Goal: Complete application form: Complete application form

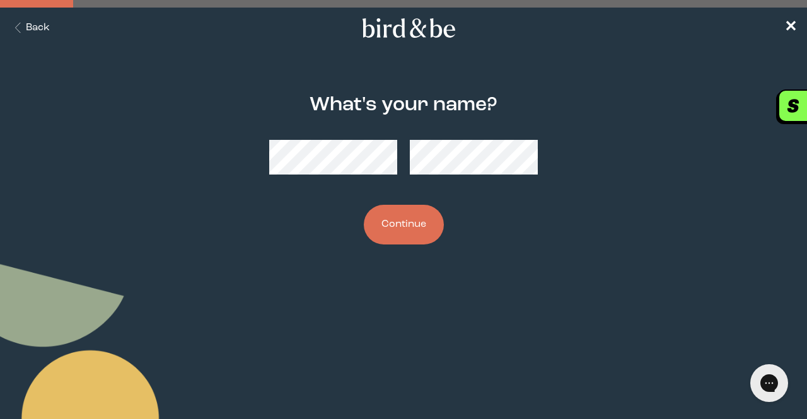
click at [416, 235] on button "Continue" at bounding box center [404, 225] width 80 height 40
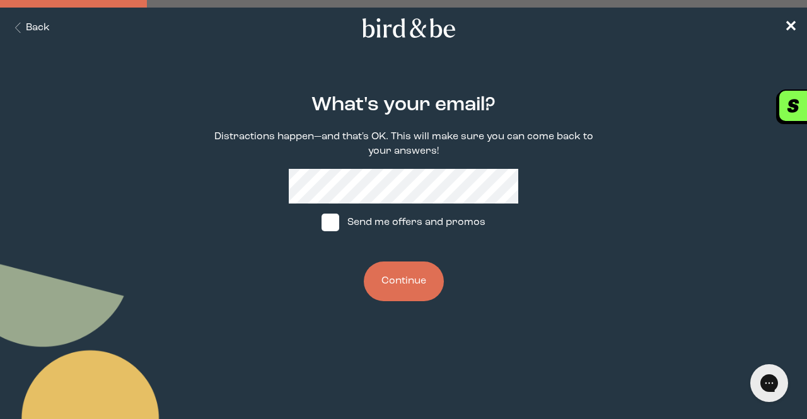
click at [402, 287] on button "Continue" at bounding box center [404, 282] width 80 height 40
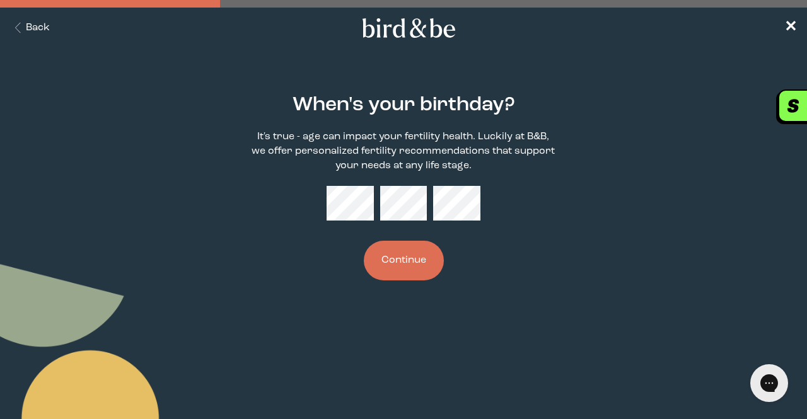
click at [401, 271] on button "Continue" at bounding box center [404, 261] width 80 height 40
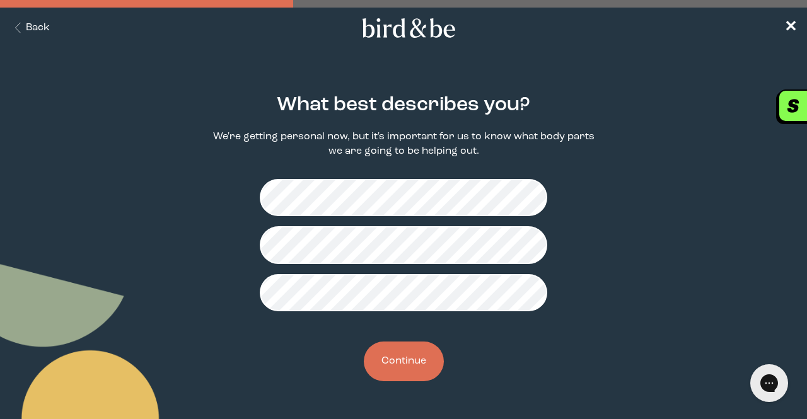
click at [415, 363] on button "Continue" at bounding box center [404, 362] width 80 height 40
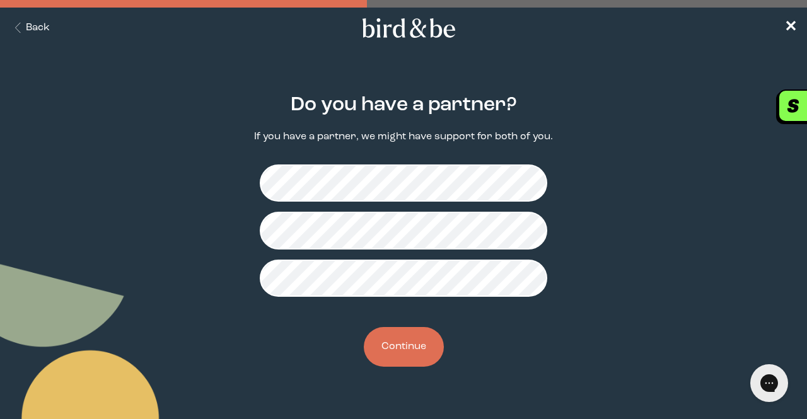
click at [402, 354] on button "Continue" at bounding box center [404, 347] width 80 height 40
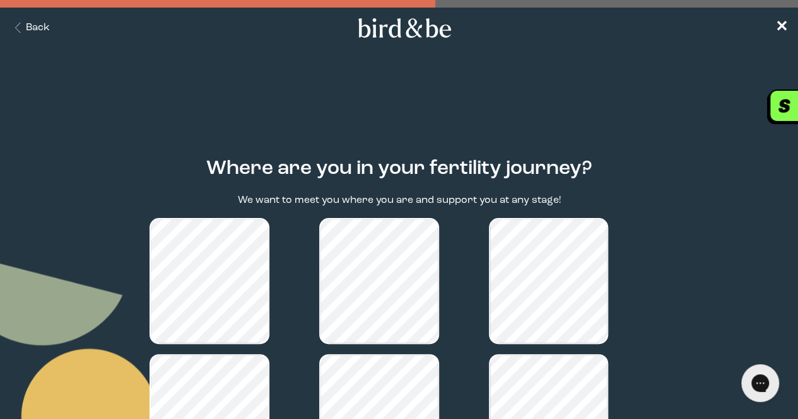
click at [38, 26] on button "Back" at bounding box center [30, 28] width 40 height 15
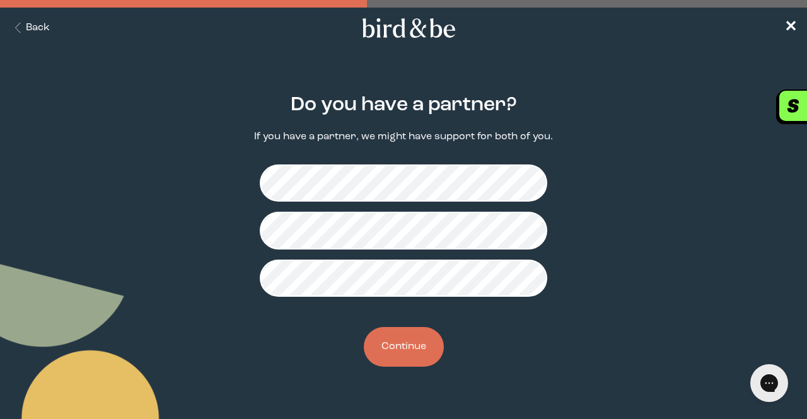
click at [414, 344] on button "Continue" at bounding box center [404, 347] width 80 height 40
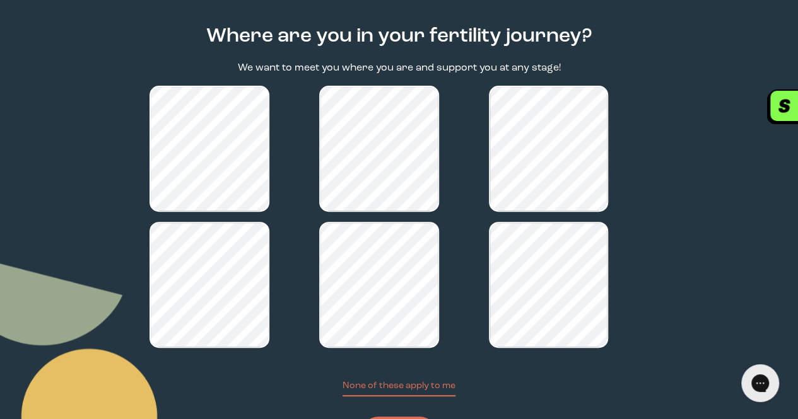
scroll to position [165, 0]
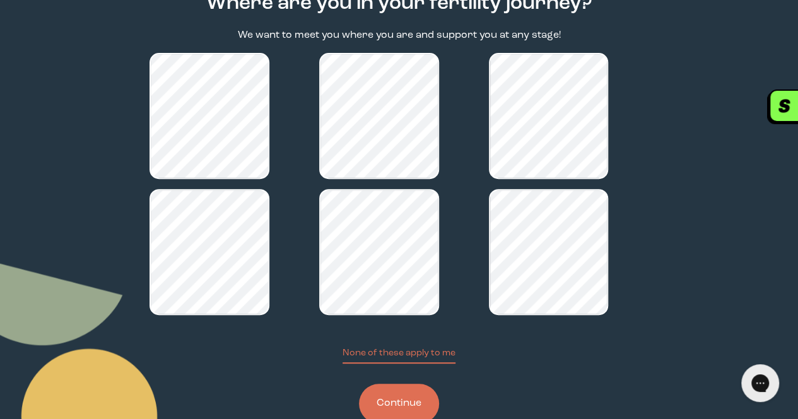
click at [391, 384] on button "Continue" at bounding box center [399, 404] width 80 height 40
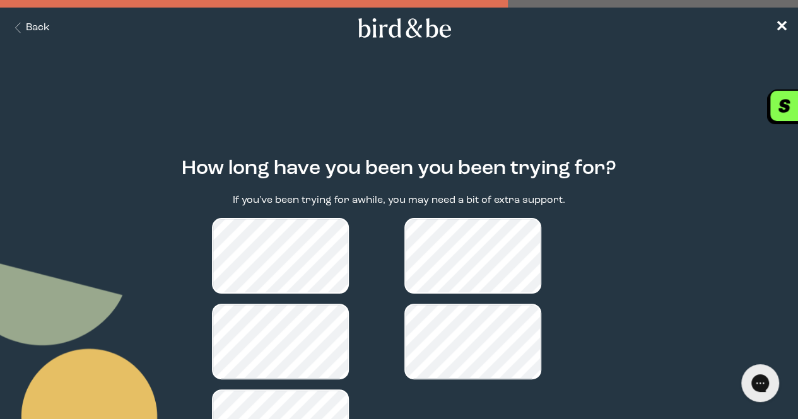
scroll to position [102, 0]
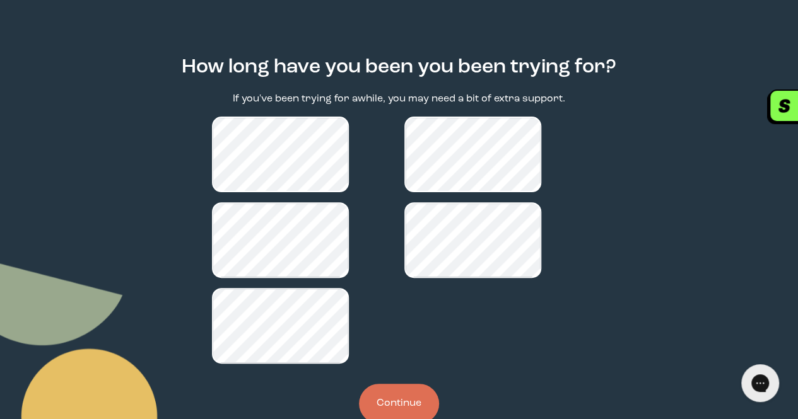
click at [402, 384] on button "Continue" at bounding box center [399, 404] width 80 height 40
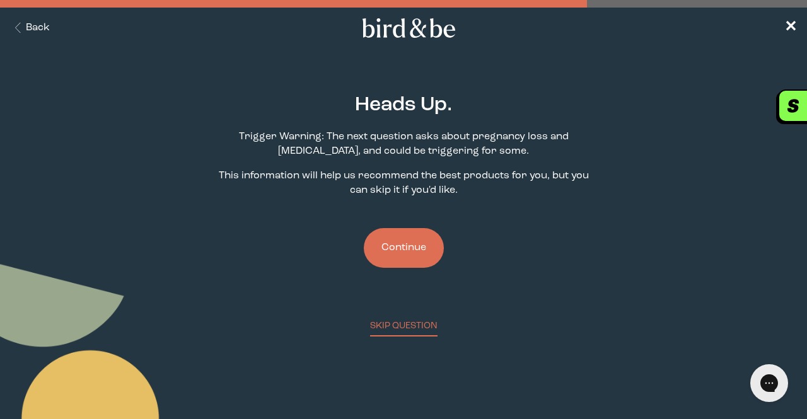
click at [402, 249] on button "Continue" at bounding box center [404, 248] width 80 height 40
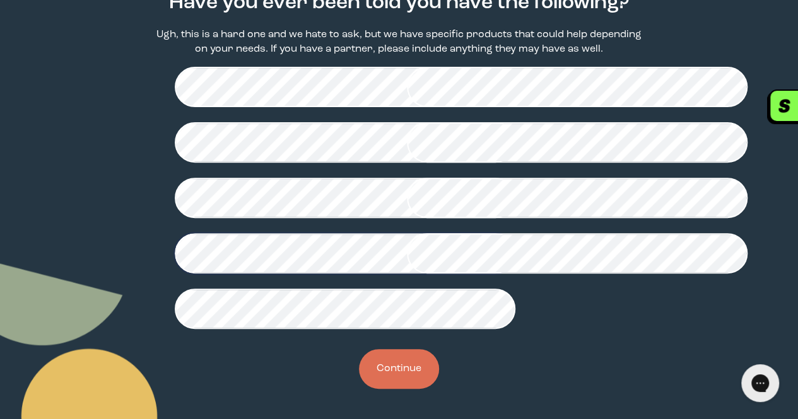
scroll to position [368, 0]
click at [397, 373] on button "Continue" at bounding box center [399, 369] width 80 height 40
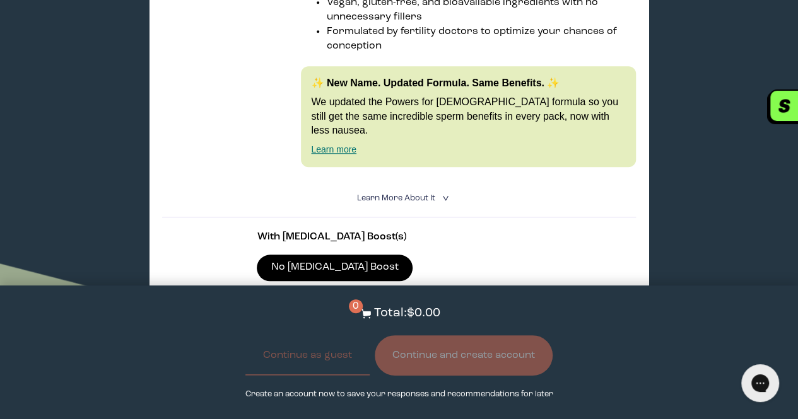
scroll to position [418, 0]
click at [436, 193] on summary "Learn More About it <" at bounding box center [399, 199] width 84 height 12
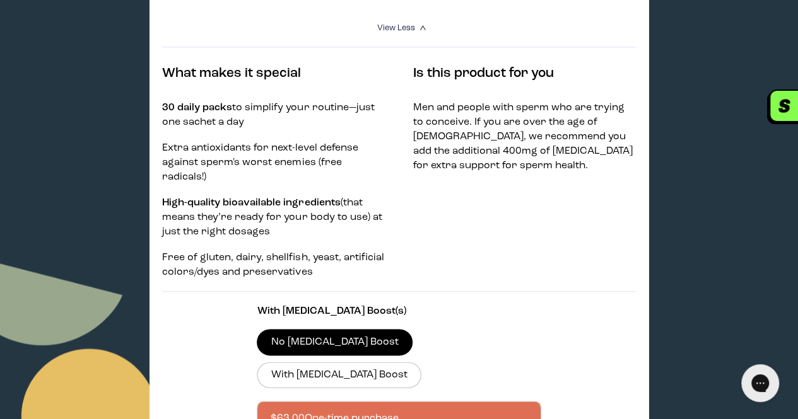
scroll to position [593, 0]
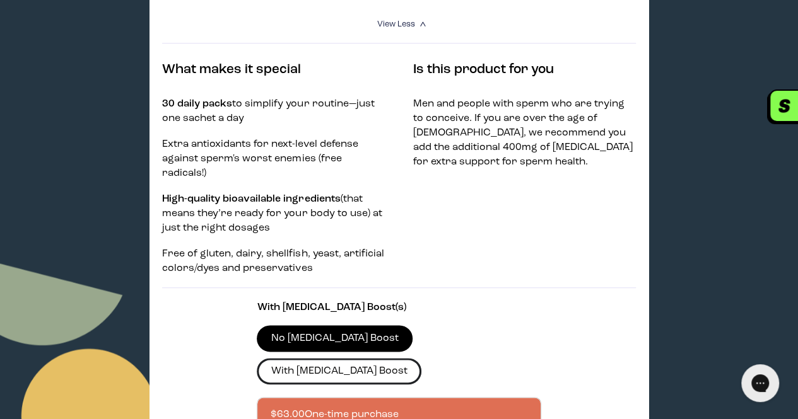
click at [421, 358] on label "With [MEDICAL_DATA] Boost" at bounding box center [339, 371] width 165 height 26
click at [0, 0] on input "With [MEDICAL_DATA] Boost" at bounding box center [0, 0] width 0 height 0
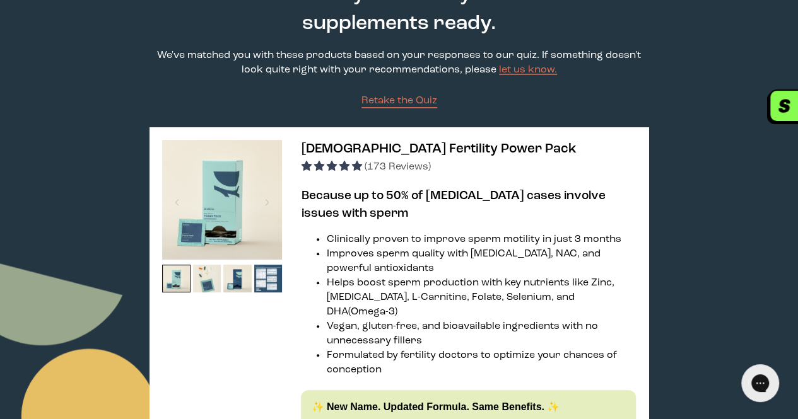
scroll to position [100, 0]
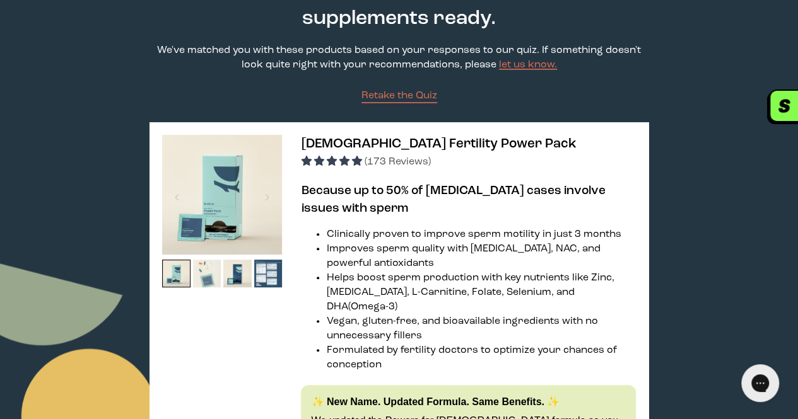
click at [207, 280] on img at bounding box center [207, 274] width 28 height 28
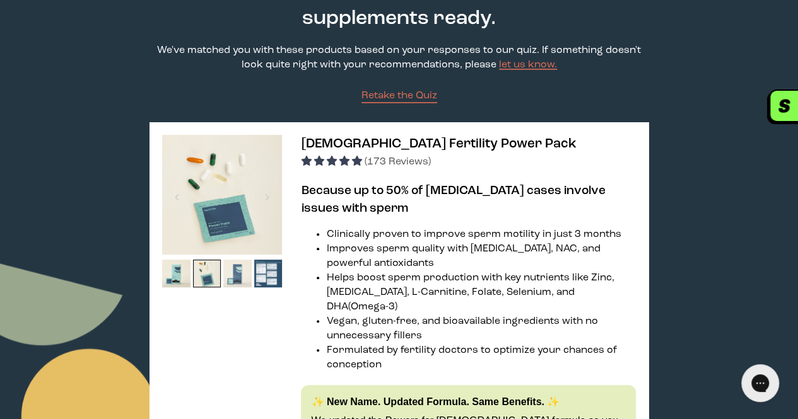
click at [237, 274] on img at bounding box center [237, 274] width 28 height 28
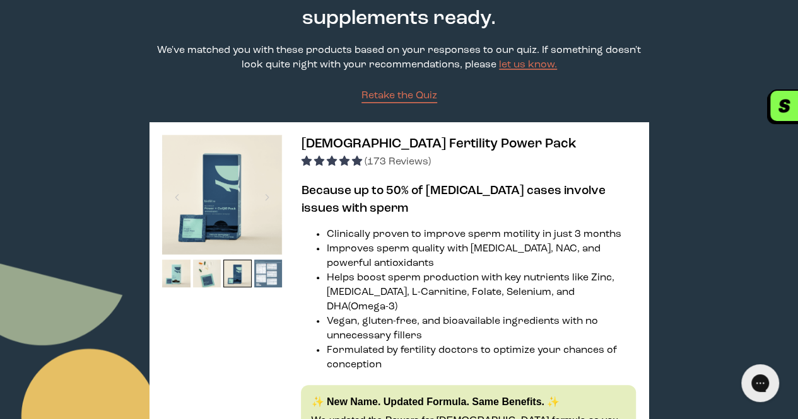
click at [263, 277] on img at bounding box center [268, 274] width 28 height 28
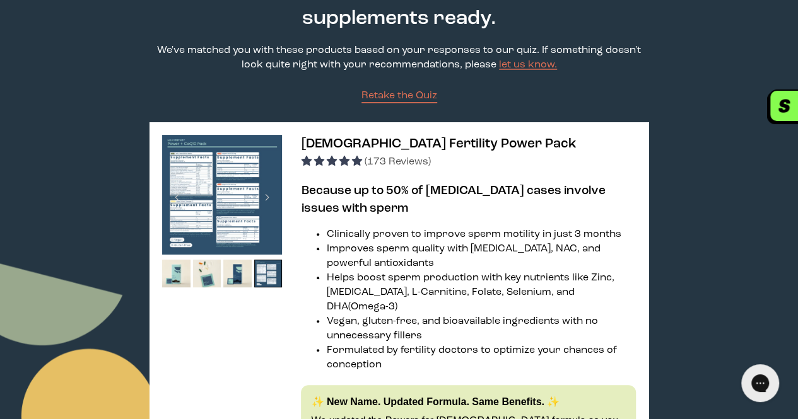
click at [217, 187] on img at bounding box center [222, 195] width 120 height 120
click at [187, 221] on img at bounding box center [222, 195] width 120 height 120
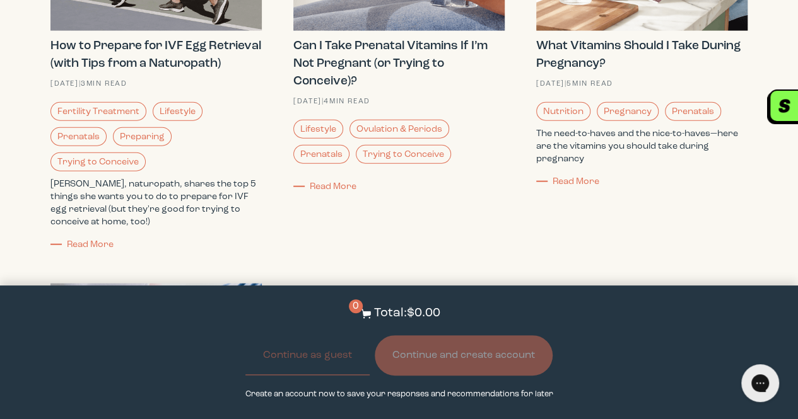
scroll to position [1443, 0]
